Goal: Task Accomplishment & Management: Manage account settings

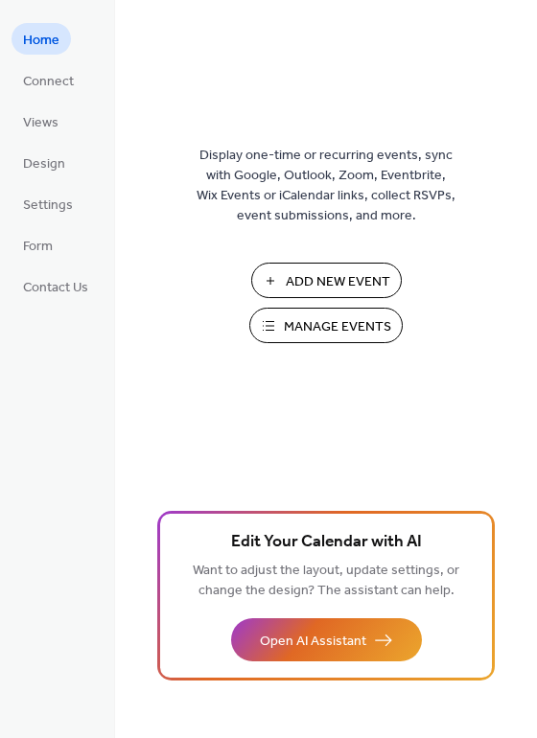
click at [348, 332] on span "Manage Events" at bounding box center [337, 327] width 107 height 20
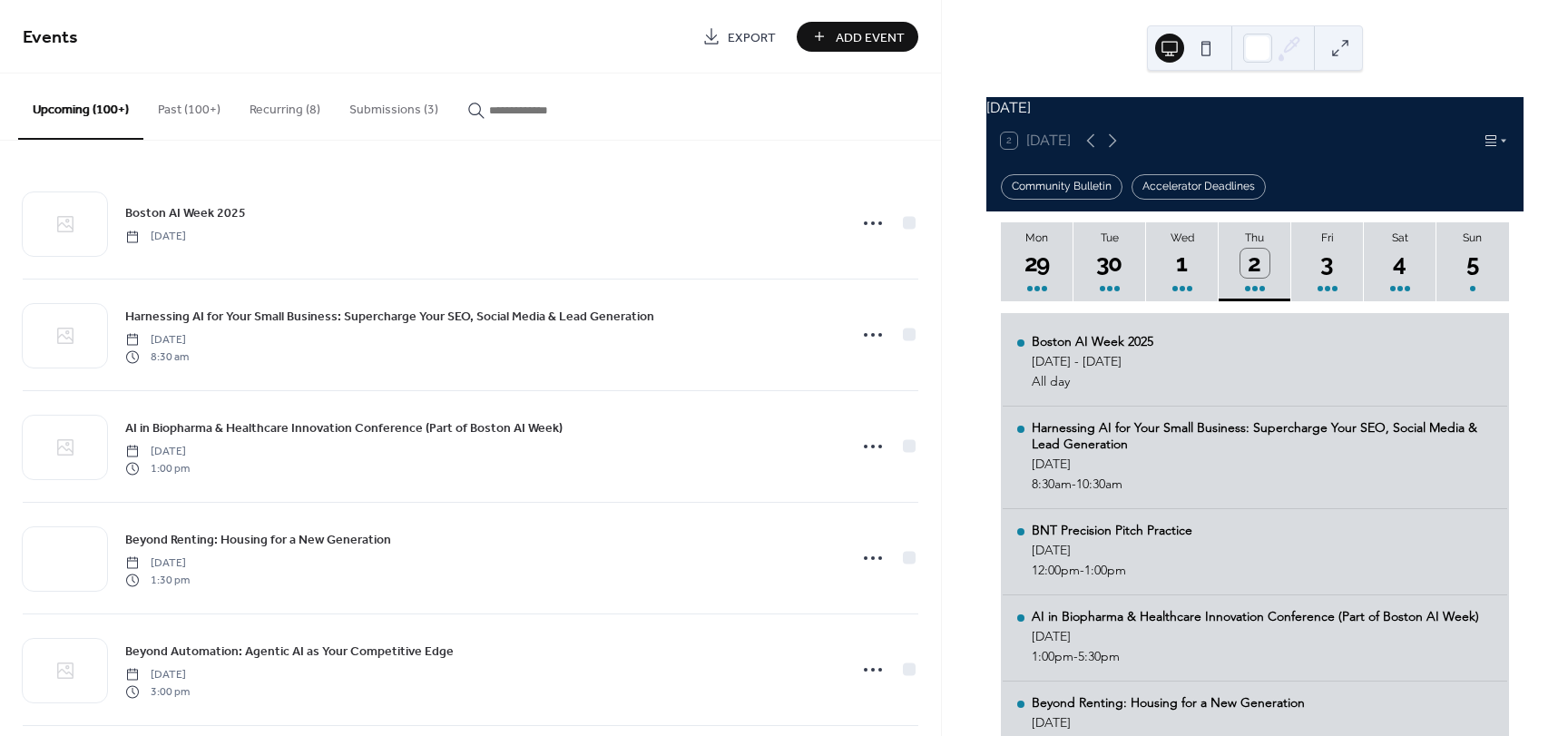
click at [375, 106] on button "Submissions (3)" at bounding box center [394, 106] width 118 height 64
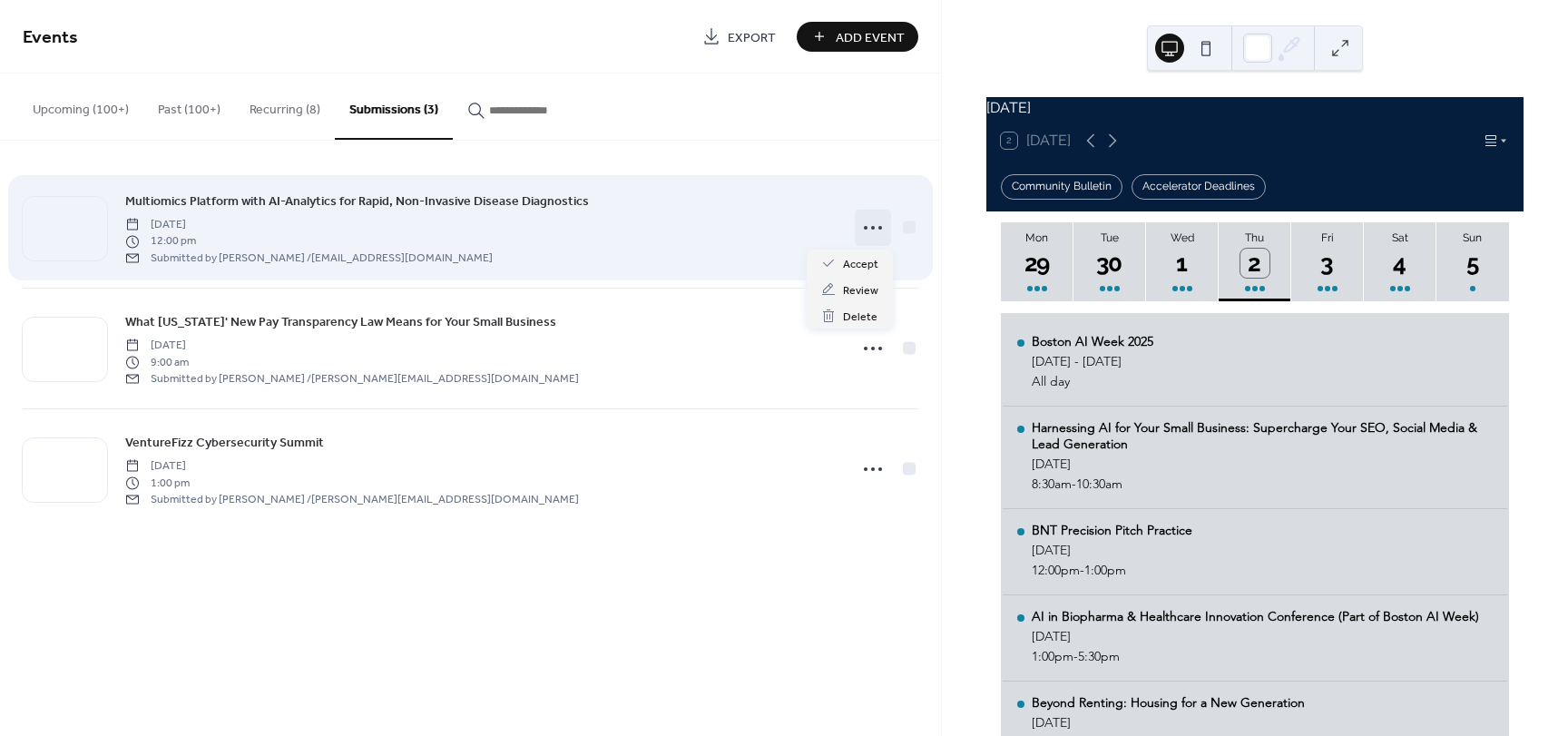
click at [874, 227] on icon at bounding box center [872, 227] width 29 height 29
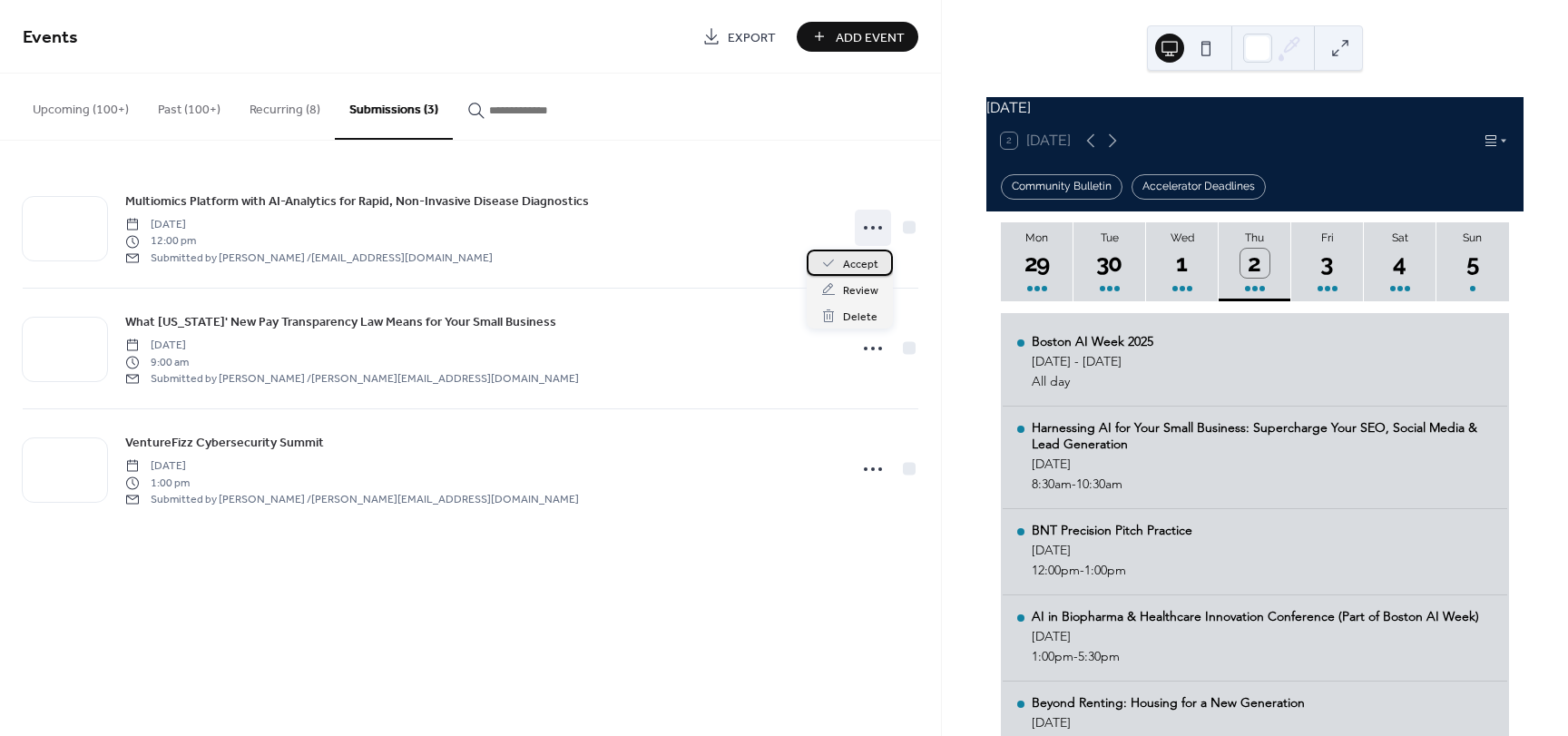
click at [846, 263] on span "Accept" at bounding box center [860, 264] width 35 height 19
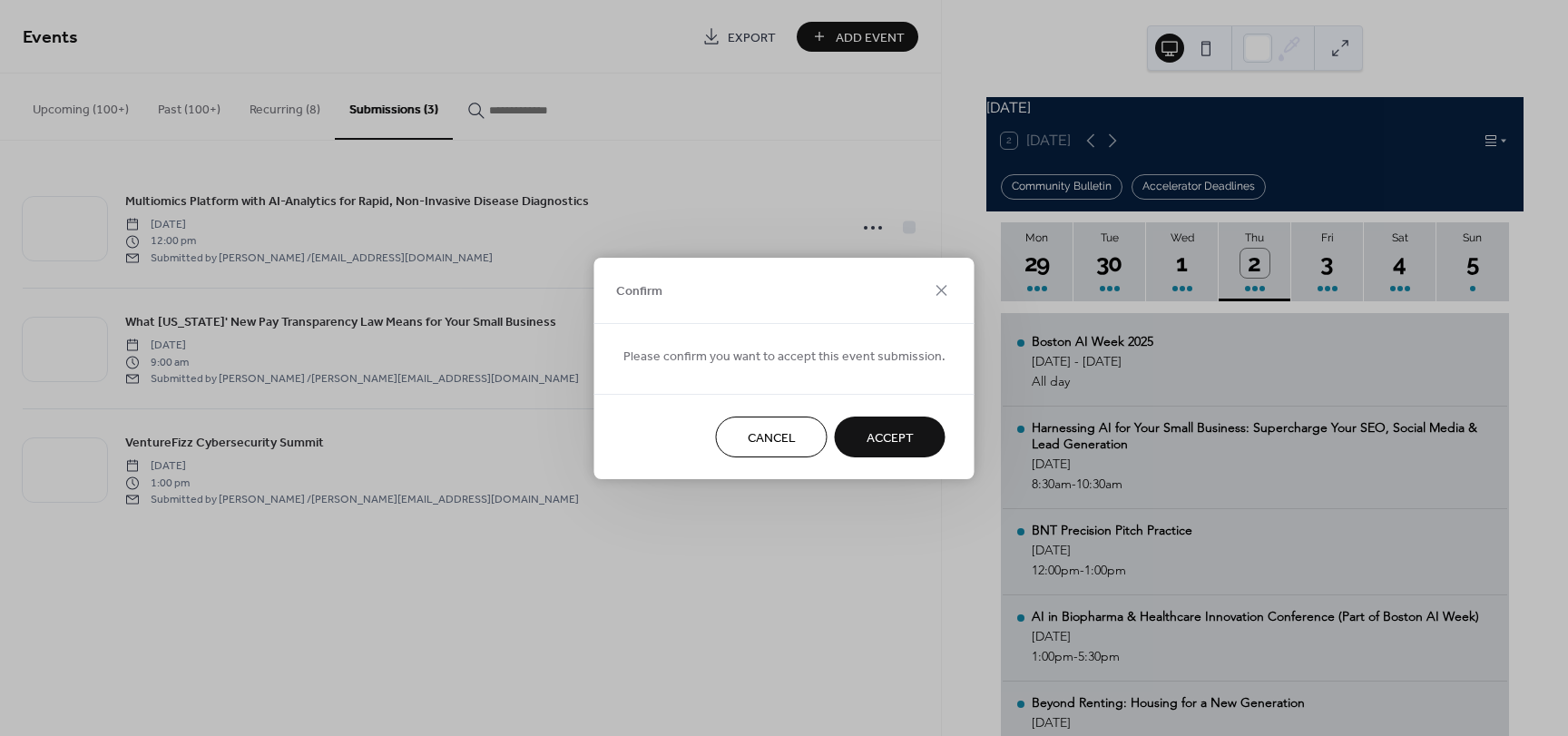
click at [894, 445] on span "Accept" at bounding box center [890, 438] width 47 height 19
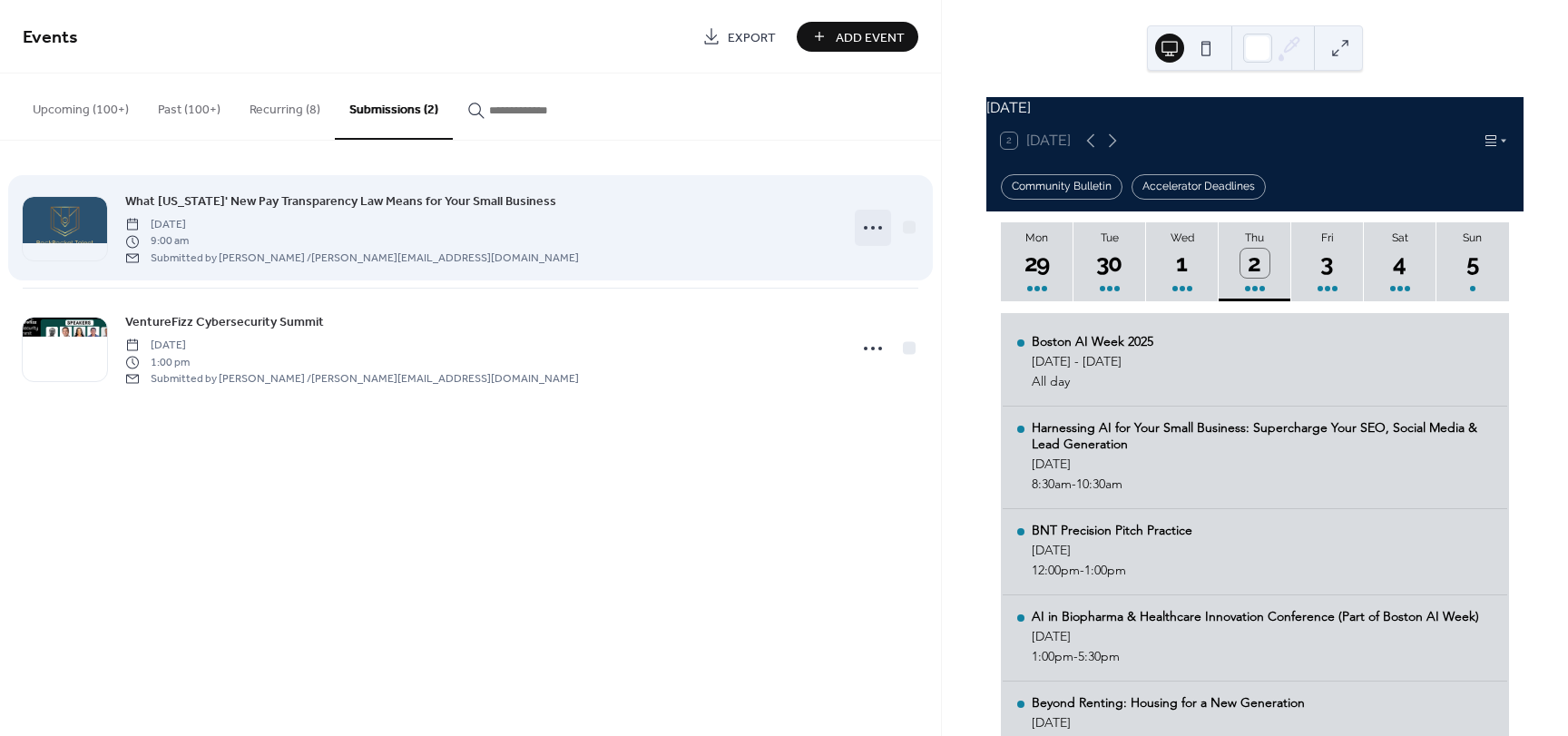
click at [860, 228] on icon at bounding box center [872, 227] width 29 height 29
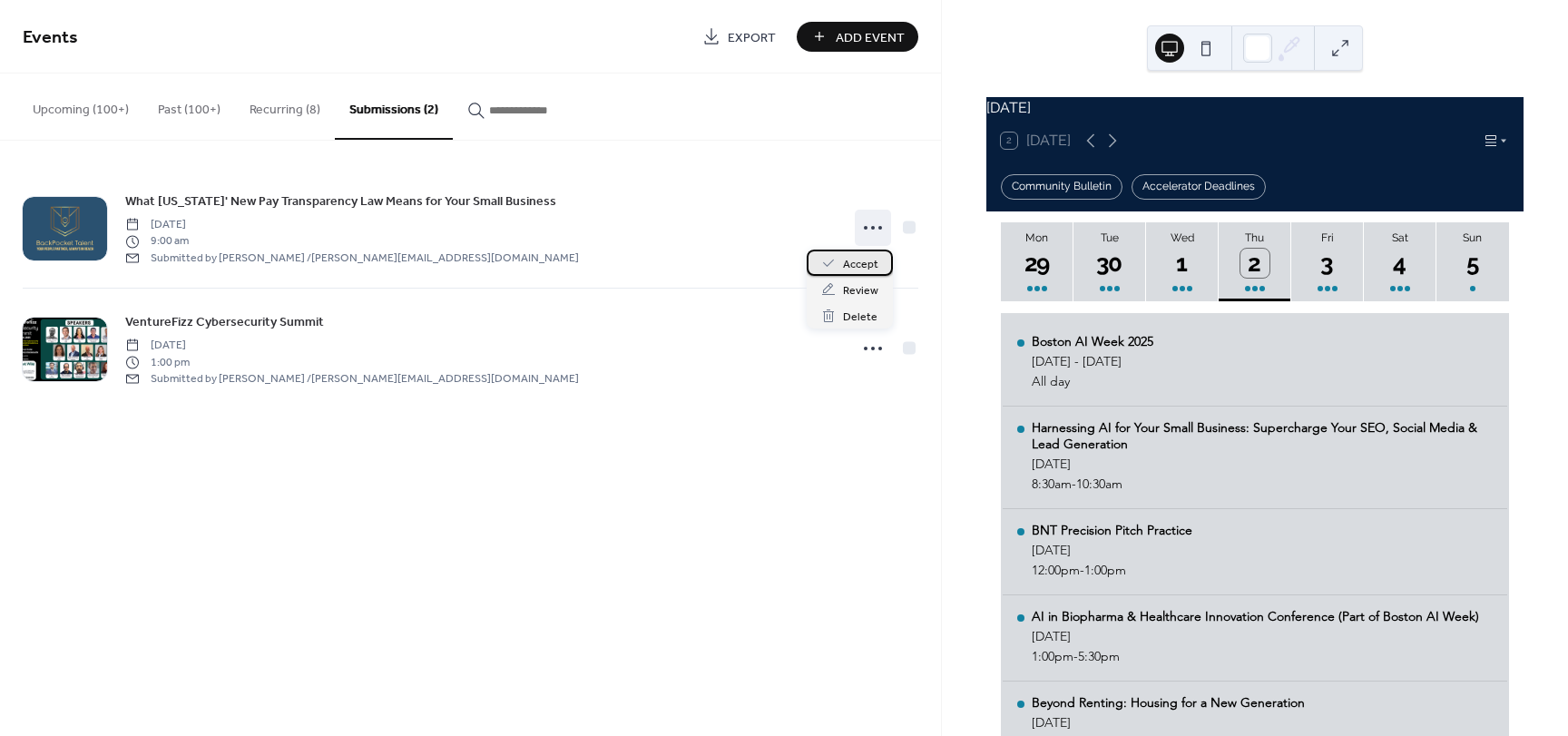
click at [861, 254] on span "Accept" at bounding box center [860, 264] width 35 height 19
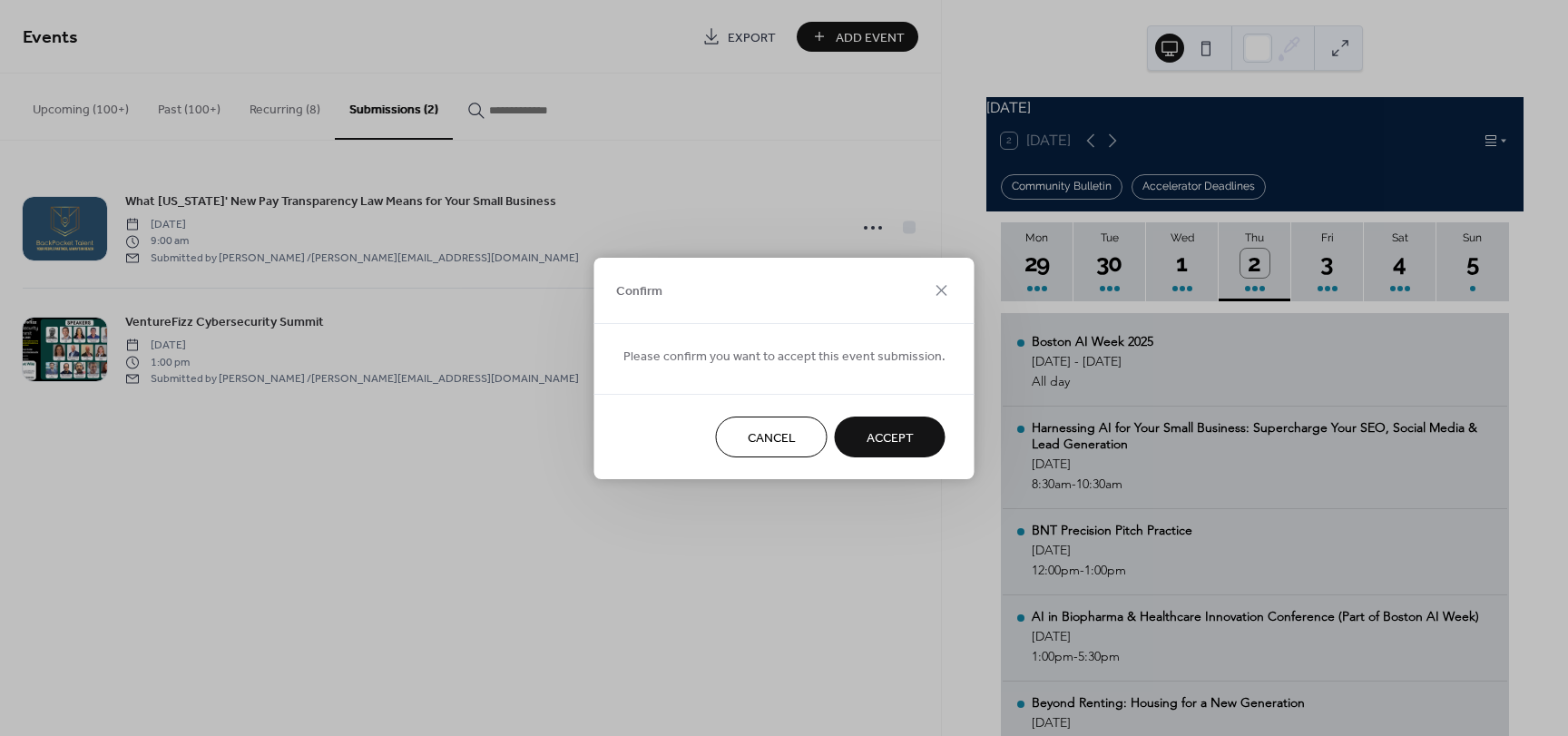
click at [872, 454] on button "Accept" at bounding box center [890, 436] width 111 height 41
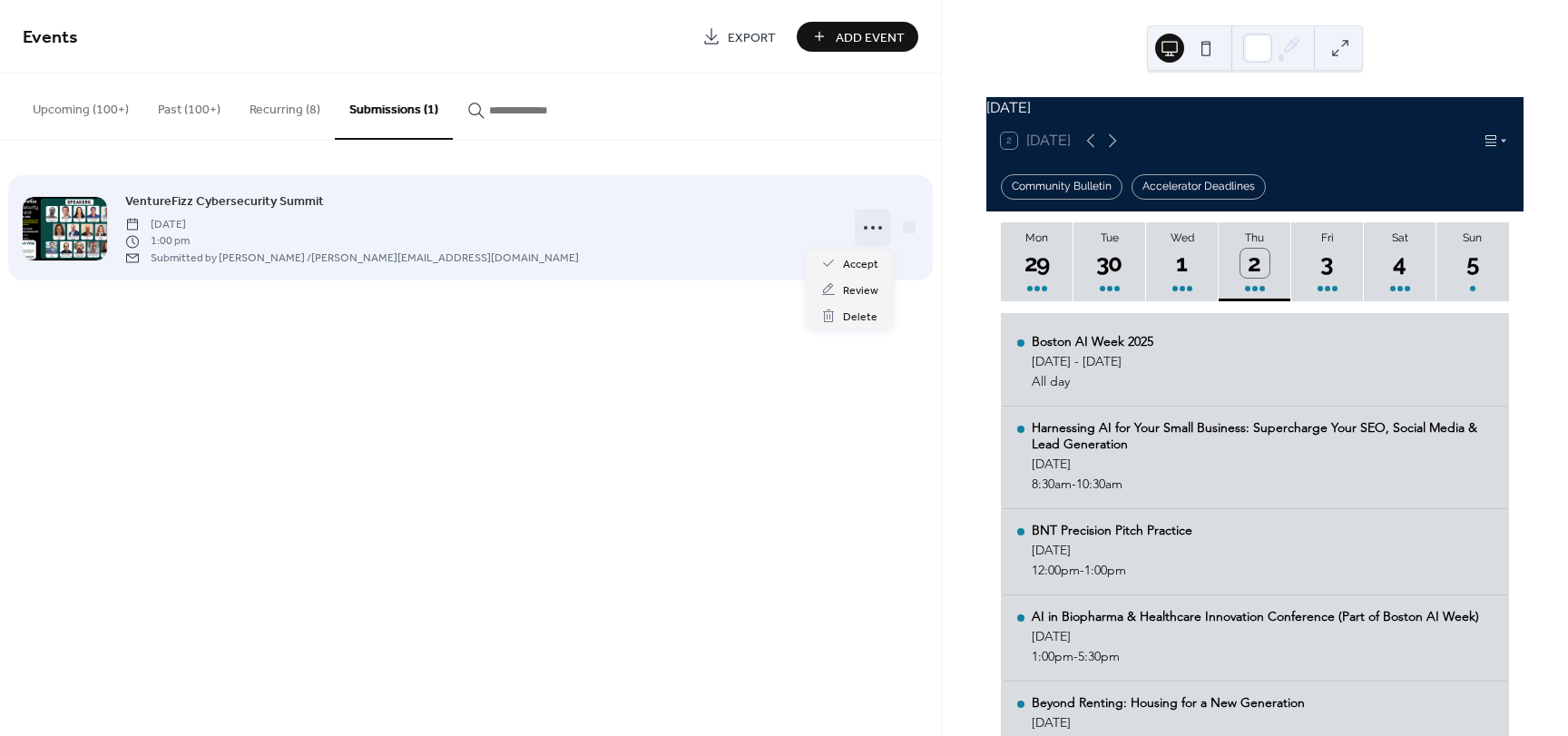
click at [878, 220] on icon at bounding box center [872, 227] width 29 height 29
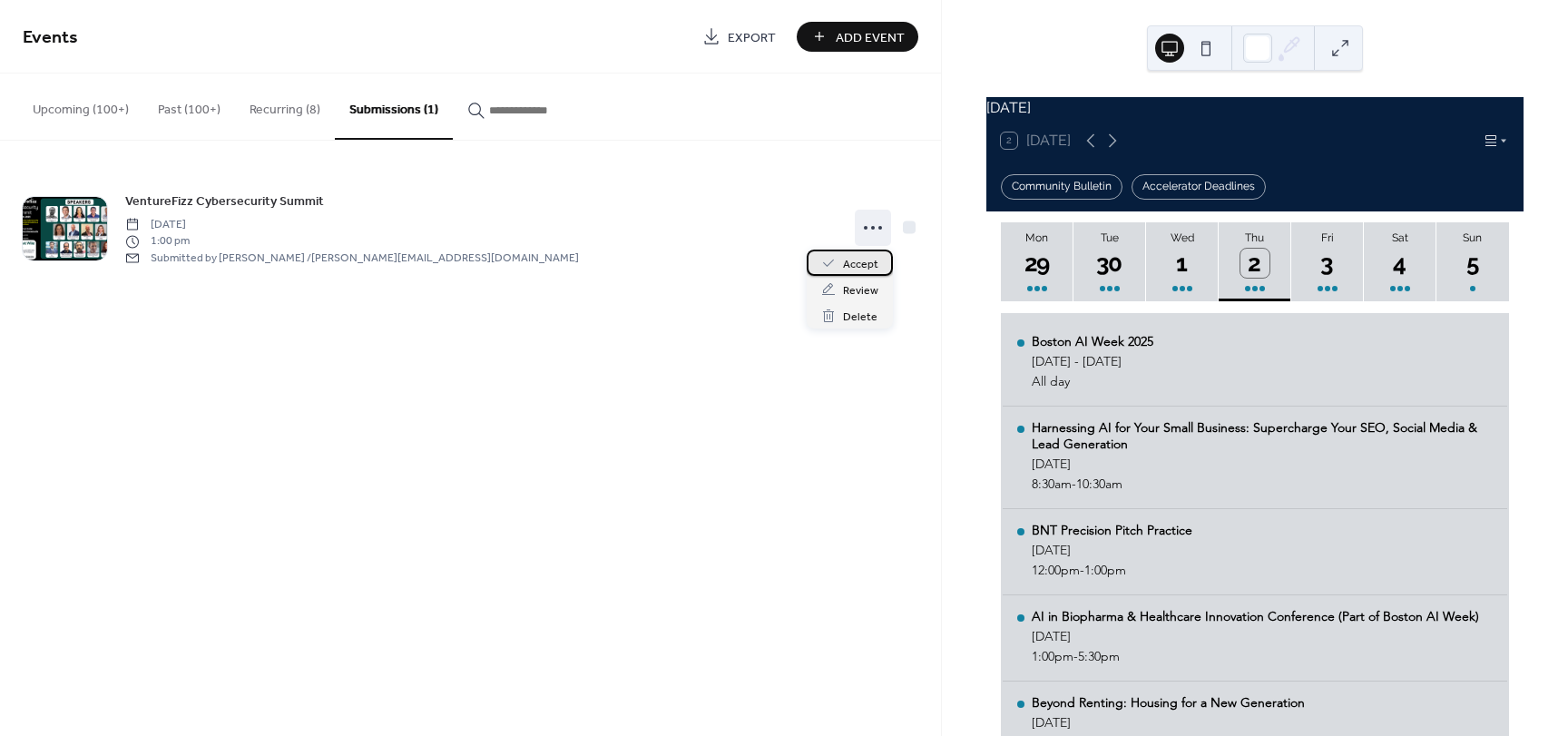
click at [869, 262] on span "Accept" at bounding box center [860, 264] width 35 height 19
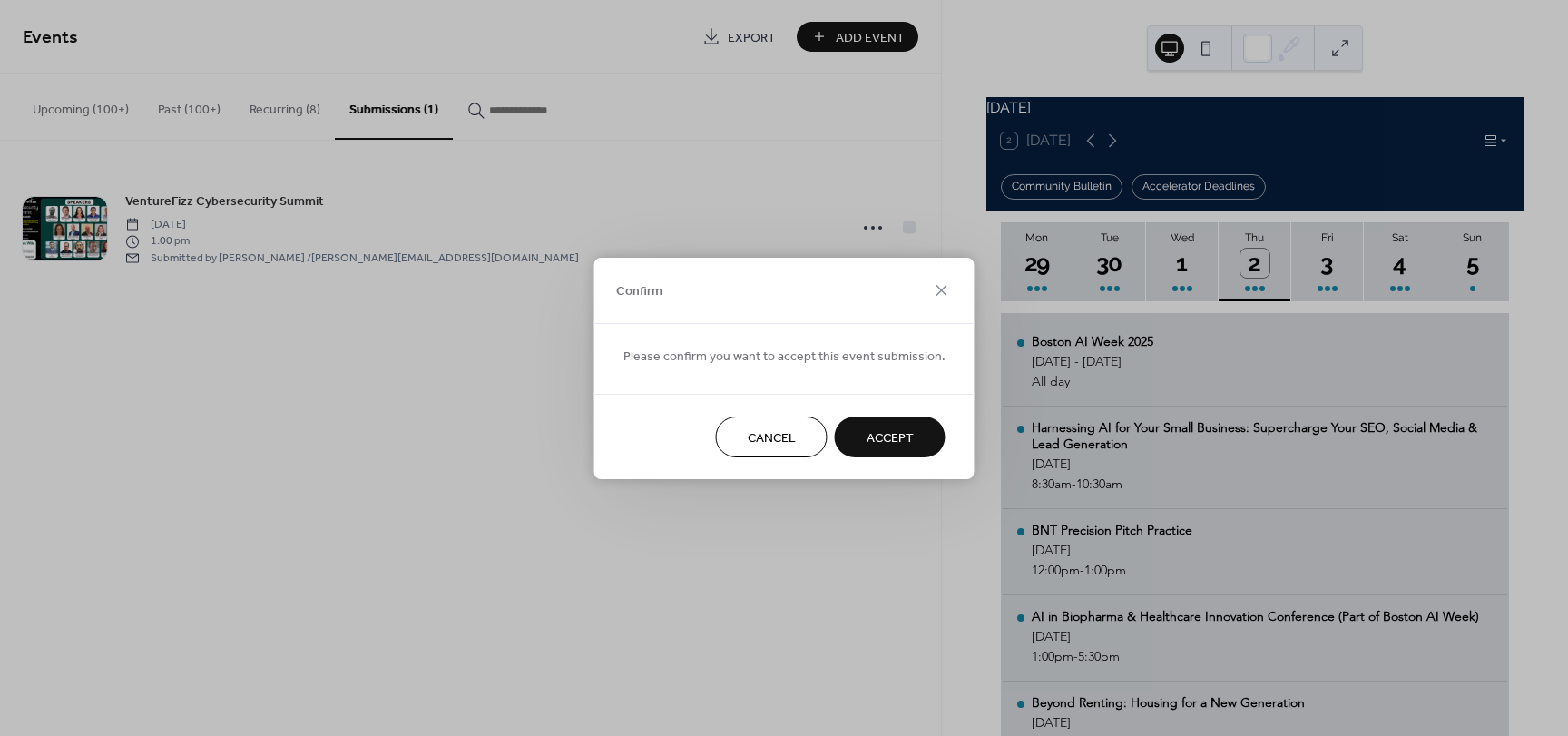
click at [868, 447] on span "Accept" at bounding box center [890, 438] width 47 height 19
